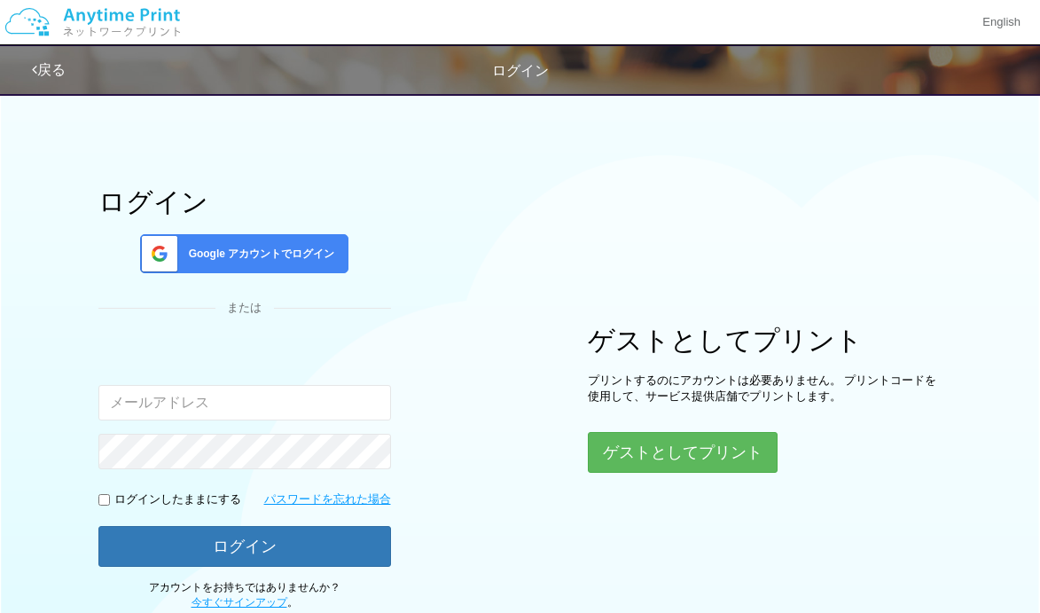
click at [302, 250] on span "Google アカウントでログイン" at bounding box center [258, 253] width 153 height 15
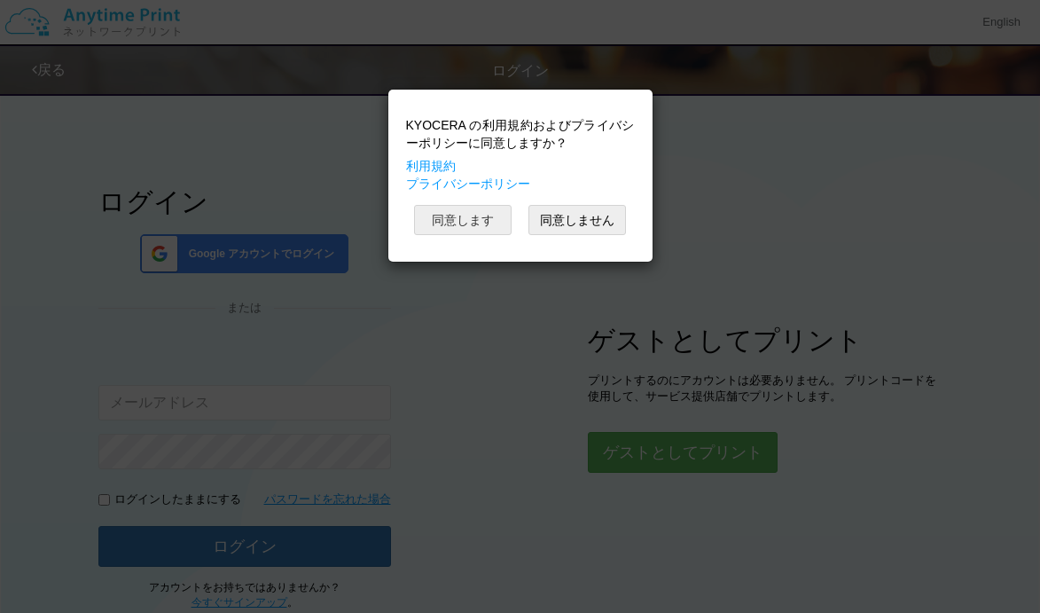
click at [465, 220] on button "同意します" at bounding box center [463, 220] width 98 height 30
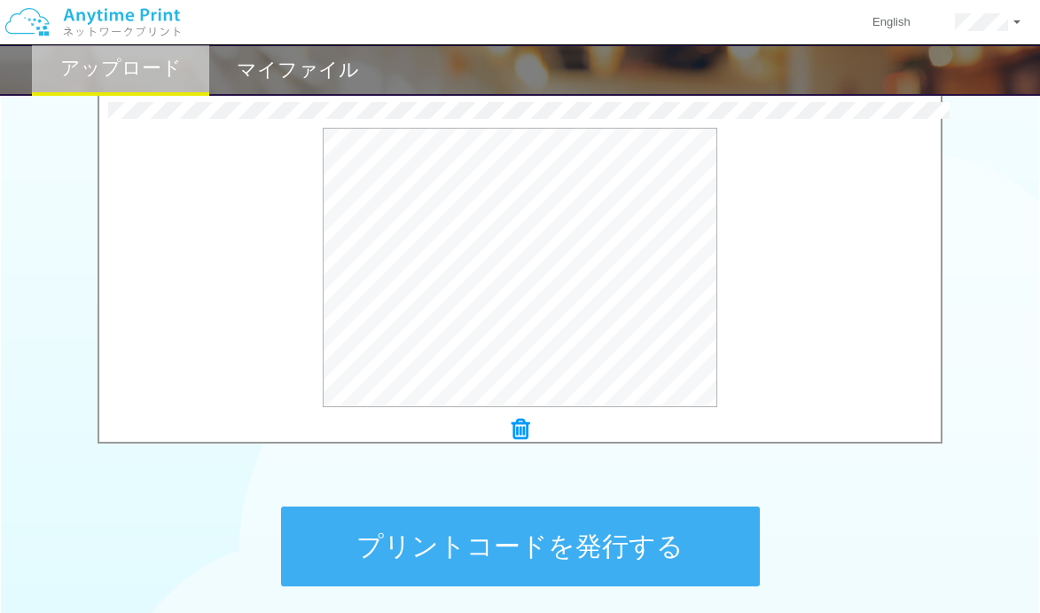
scroll to position [583, 0]
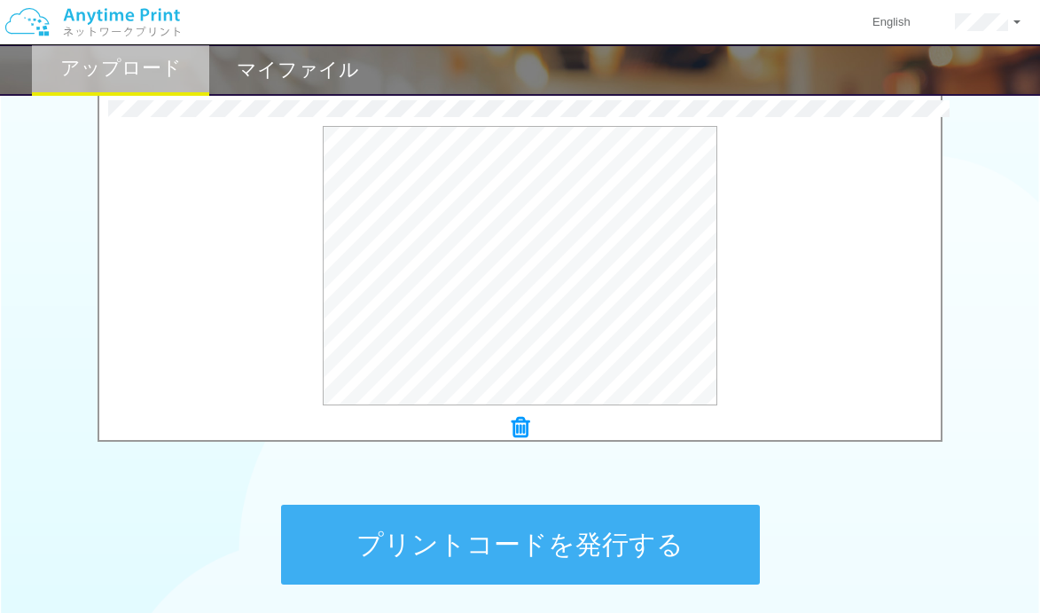
click at [665, 532] on button "プリントコードを発行する" at bounding box center [520, 544] width 479 height 80
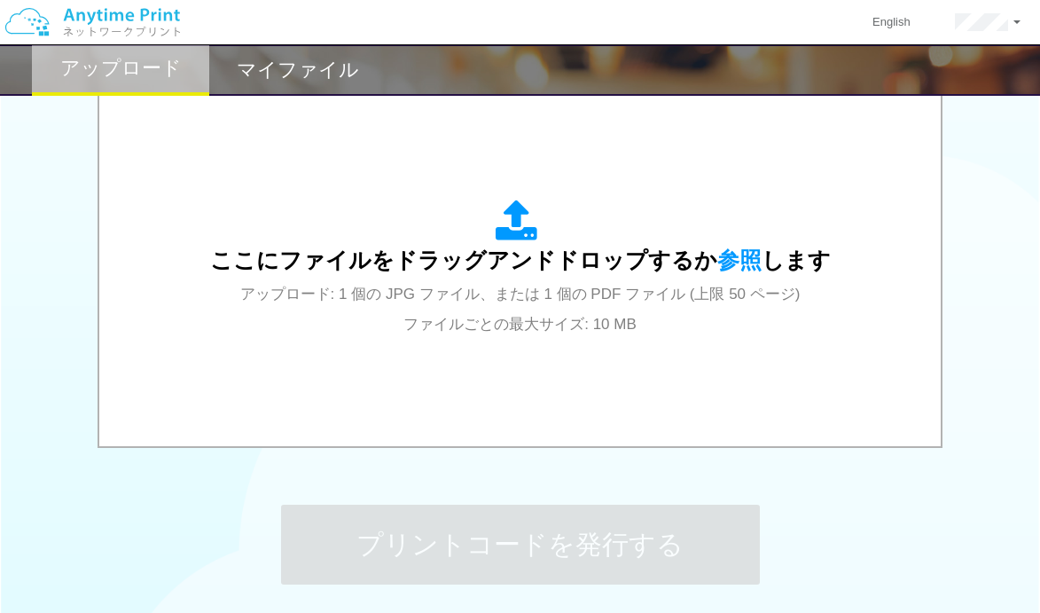
scroll to position [0, 0]
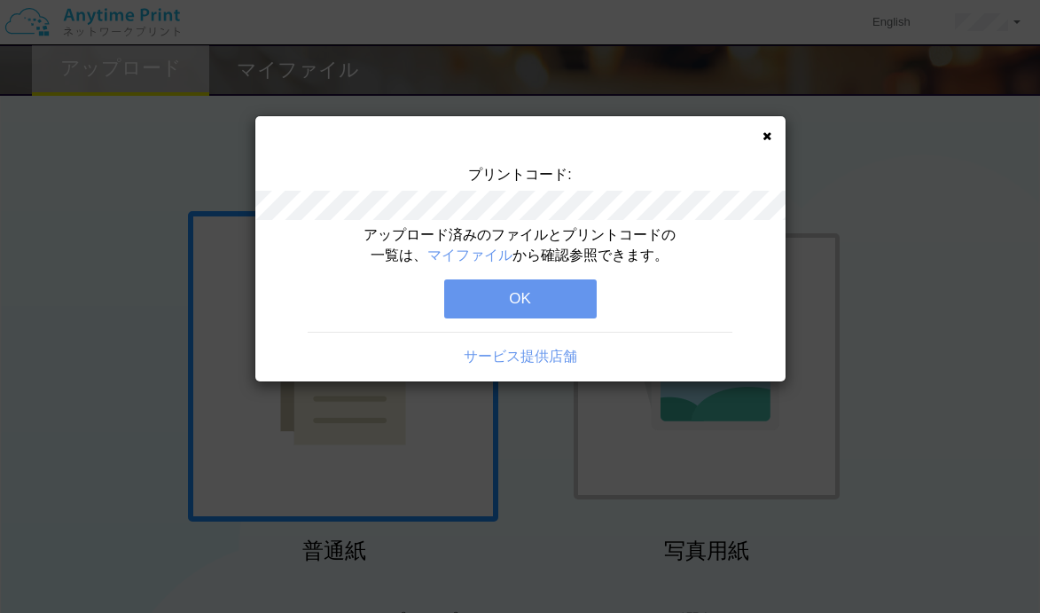
click at [480, 306] on button "OK" at bounding box center [520, 298] width 152 height 39
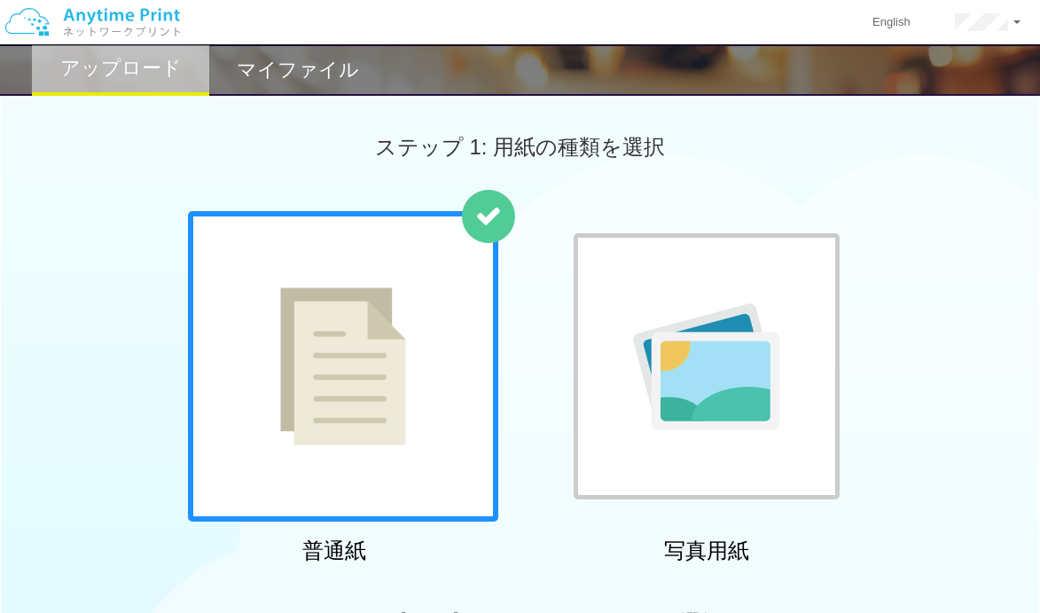
click at [283, 72] on h2 "マイファイル" at bounding box center [298, 69] width 122 height 21
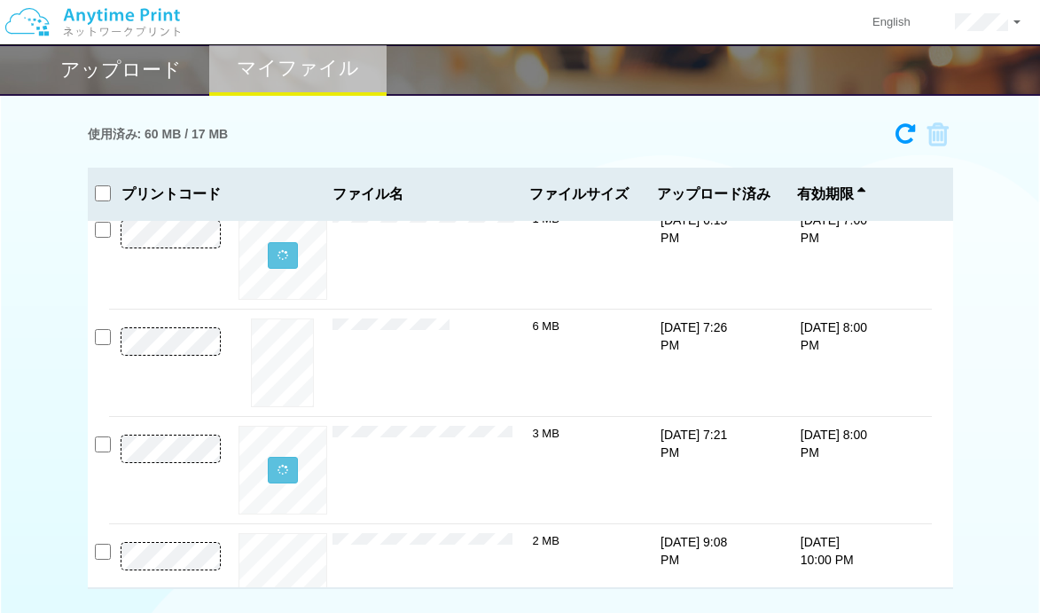
scroll to position [277, 0]
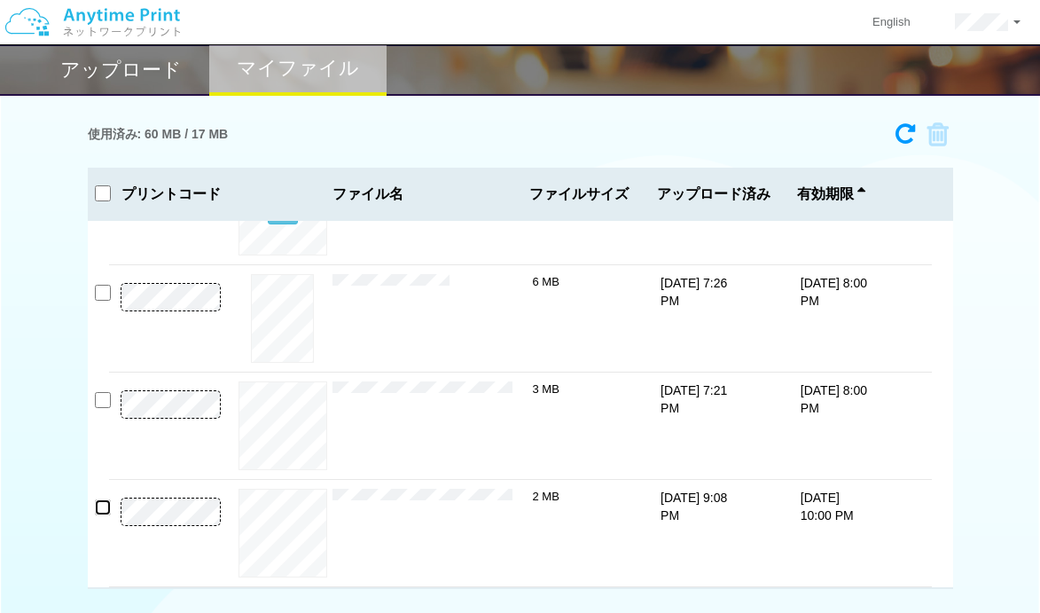
click at [105, 508] on input "checkbox" at bounding box center [103, 507] width 16 height 16
checkbox input "true"
click at [937, 133] on icon at bounding box center [932, 134] width 34 height 27
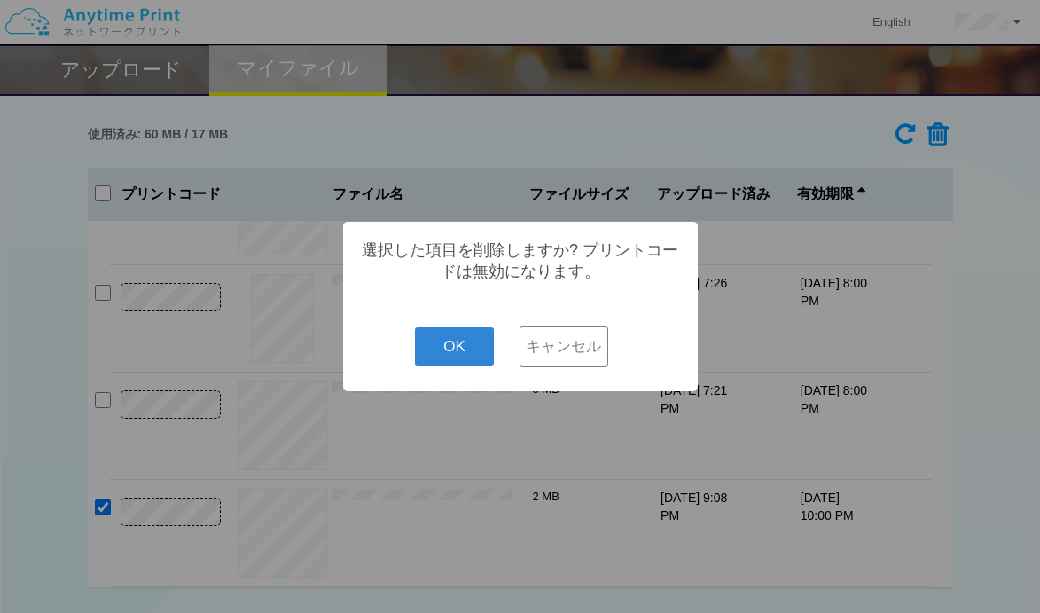
click at [448, 360] on button "OK" at bounding box center [454, 346] width 79 height 39
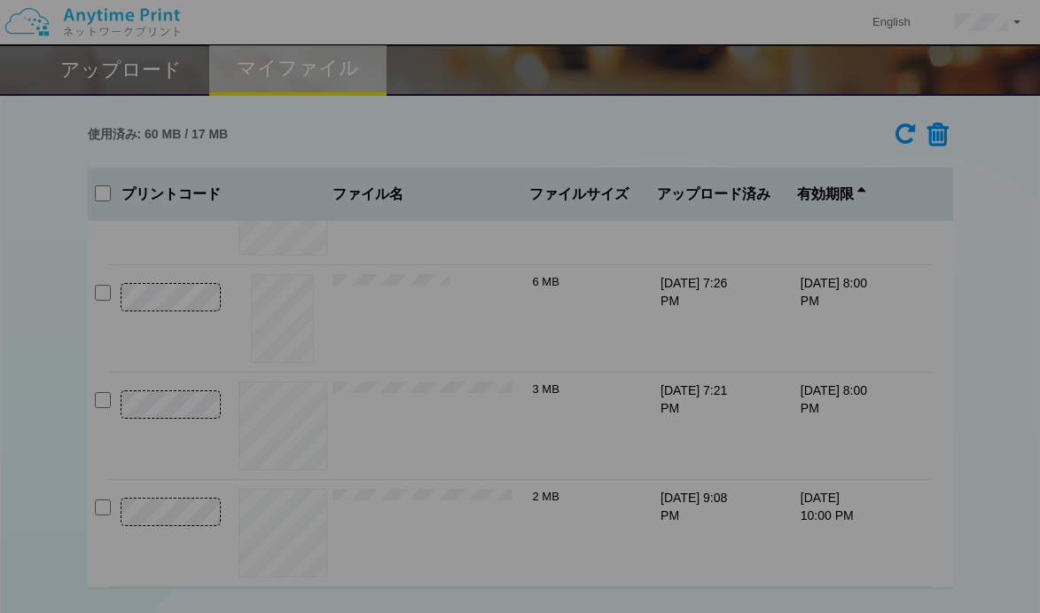
click at [467, 336] on button "OK" at bounding box center [486, 326] width 39 height 20
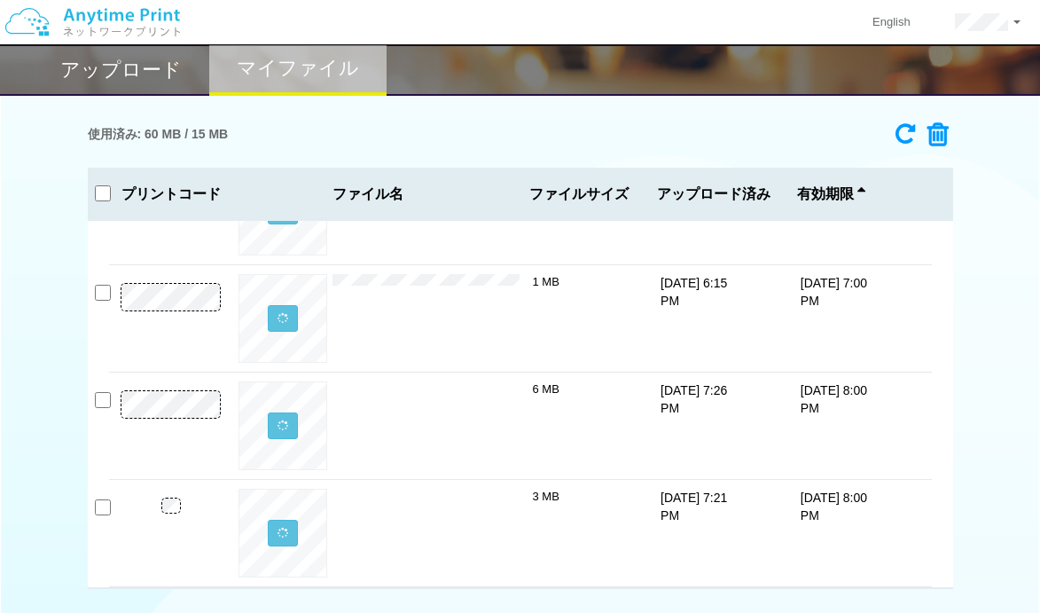
scroll to position [170, 0]
click at [153, 71] on h2 "アップロード" at bounding box center [120, 69] width 121 height 21
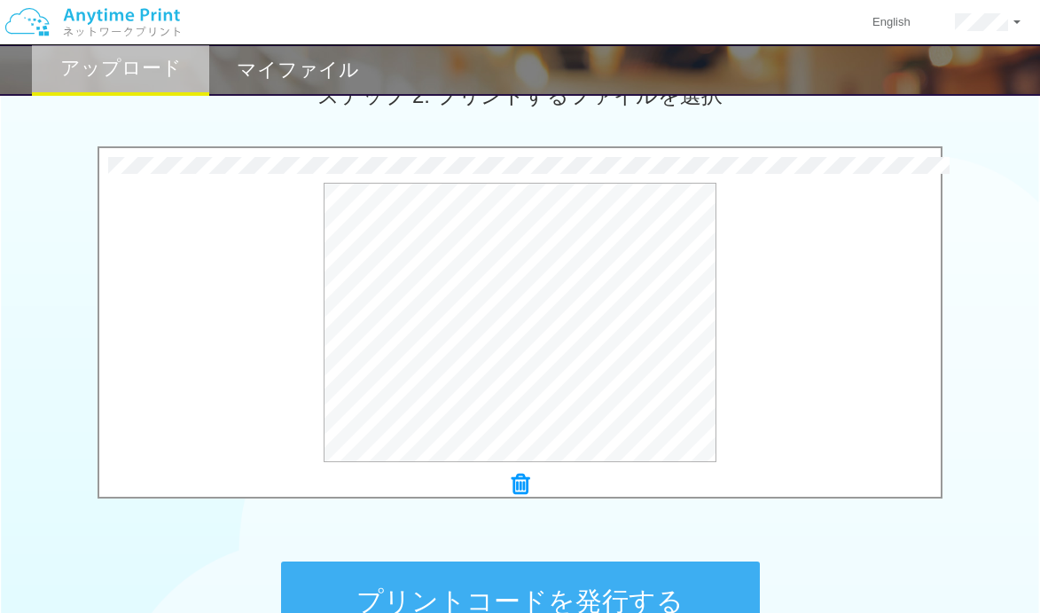
scroll to position [597, 0]
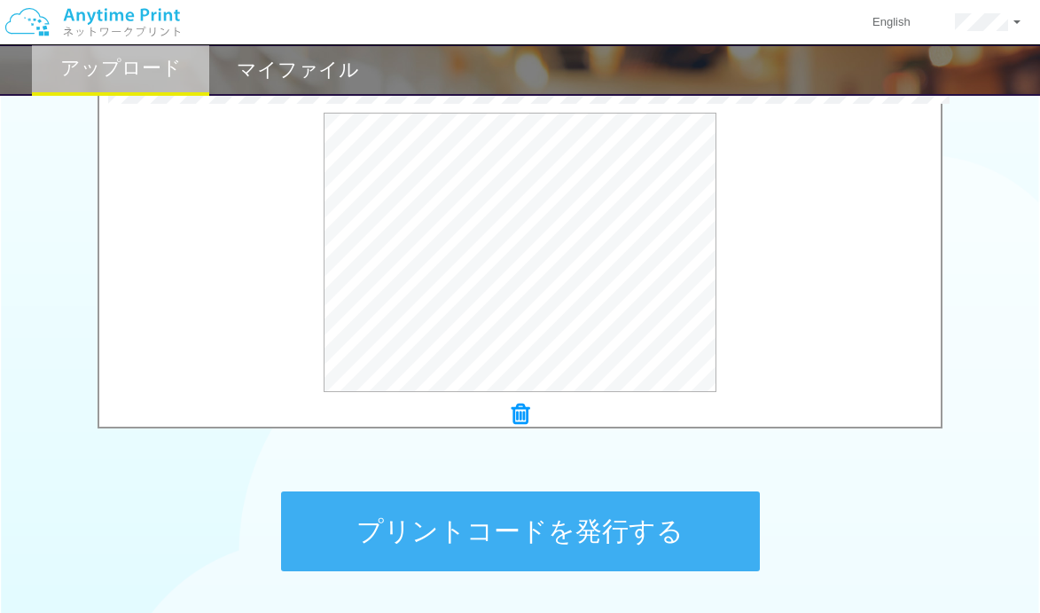
click at [613, 530] on button "プリントコードを発行する" at bounding box center [520, 531] width 479 height 80
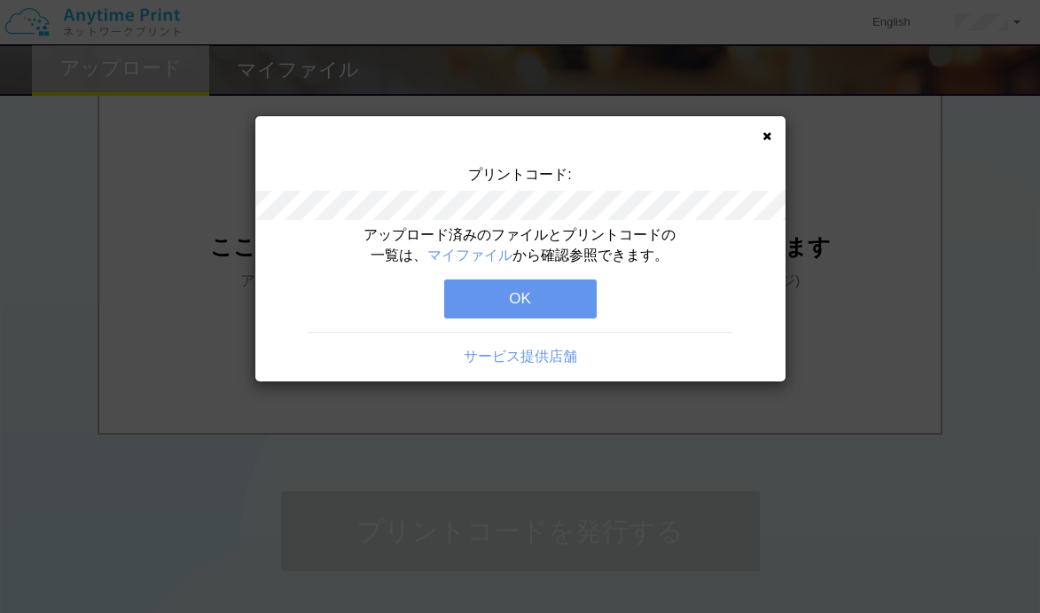
scroll to position [0, 0]
